Goal: Navigation & Orientation: Go to known website

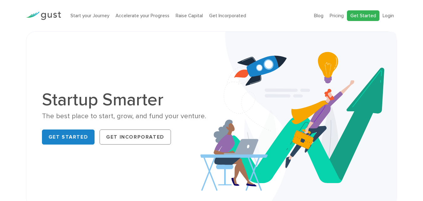
click at [367, 16] on link "Get Started" at bounding box center [363, 15] width 33 height 11
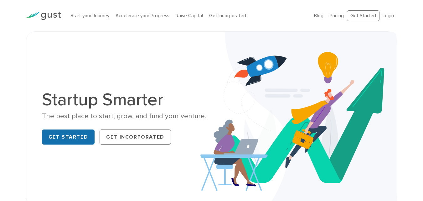
click at [75, 137] on link "Get Started" at bounding box center [68, 136] width 53 height 15
